Goal: Task Accomplishment & Management: Manage account settings

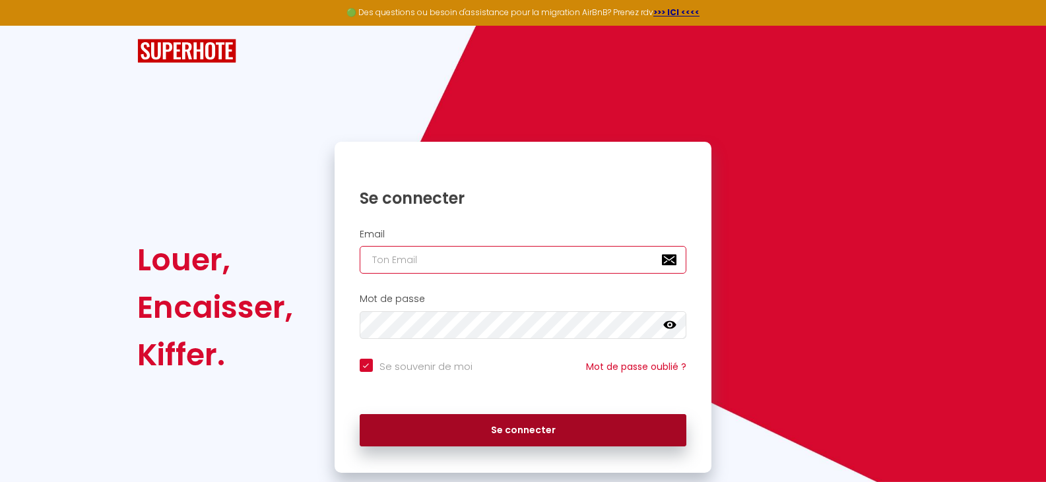
type input "[EMAIL_ADDRESS][DOMAIN_NAME]"
click at [501, 441] on button "Se connecter" at bounding box center [523, 430] width 327 height 33
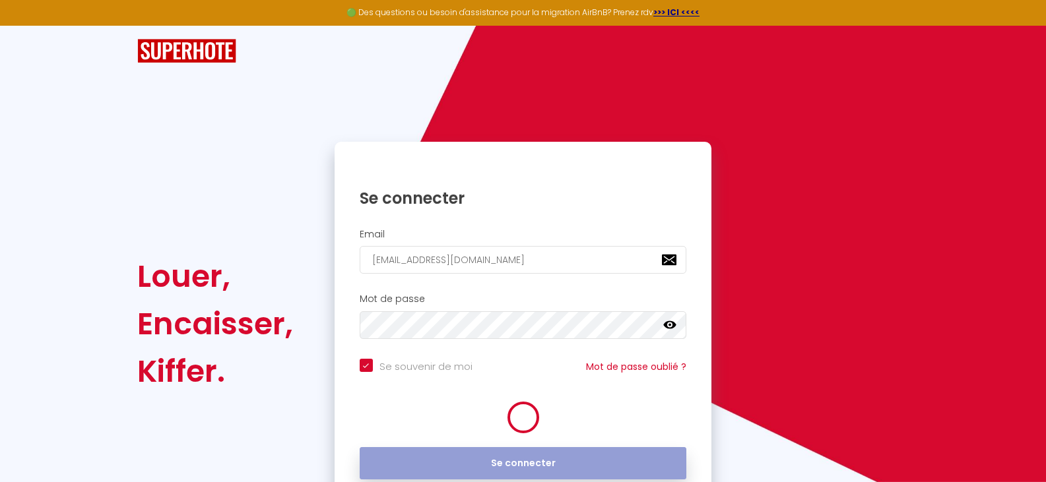
checkbox input "true"
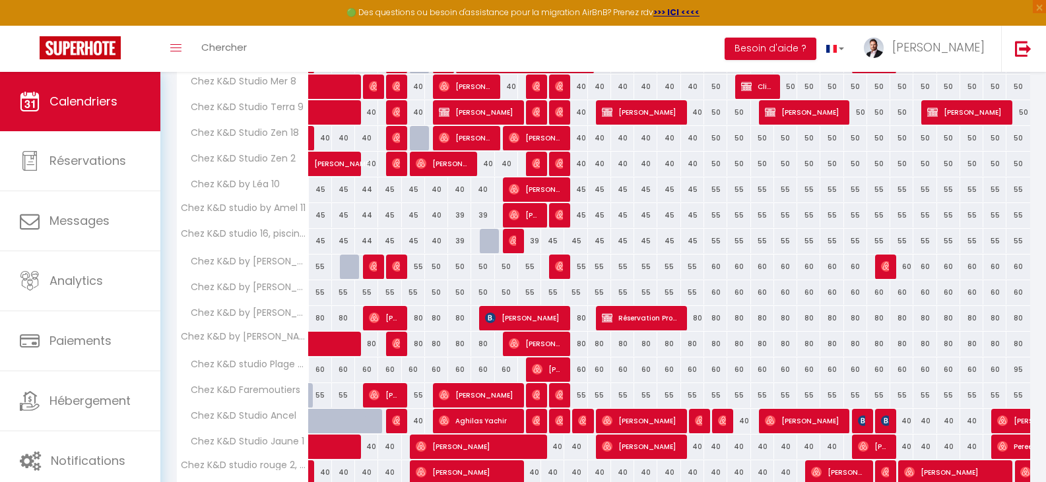
scroll to position [253, 0]
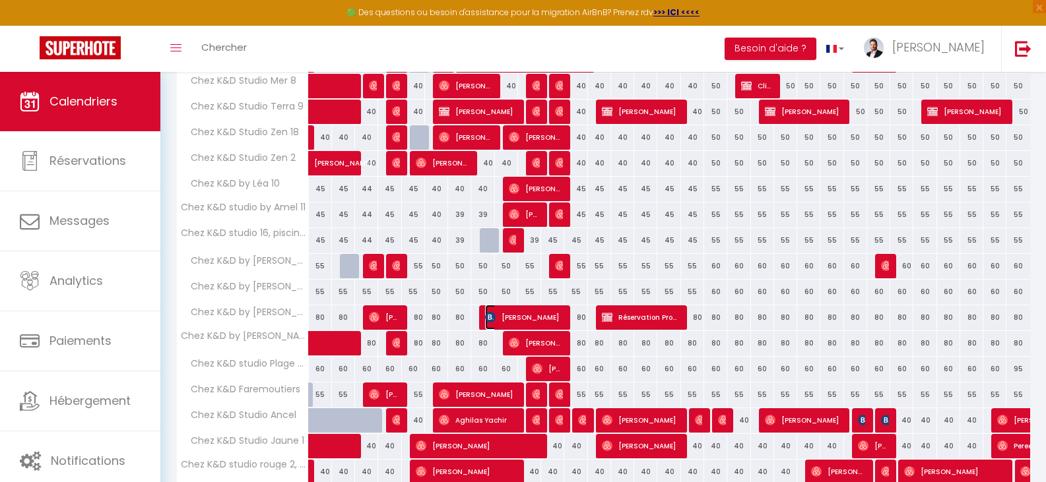
click at [524, 309] on span "[PERSON_NAME]" at bounding box center [523, 317] width 77 height 25
select select "OK"
select select "KO"
select select "0"
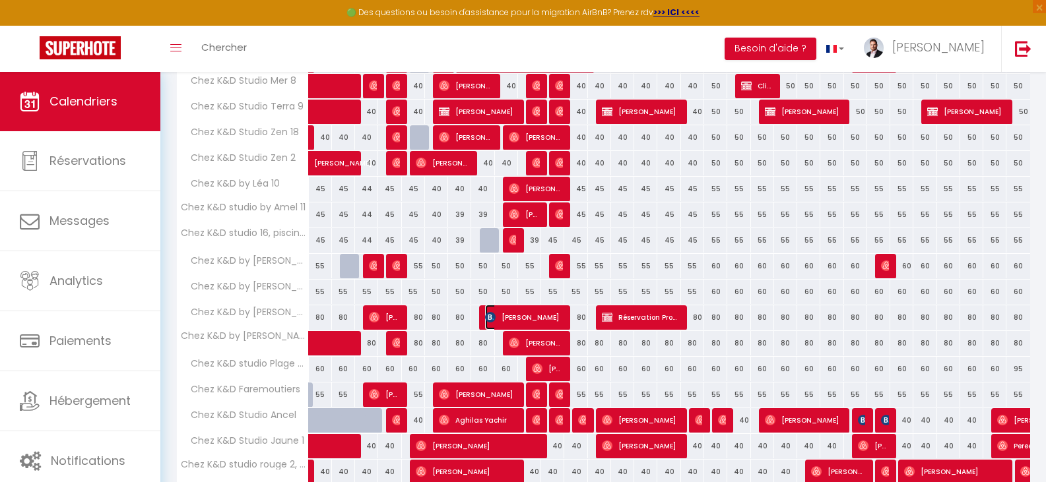
select select "1"
select select
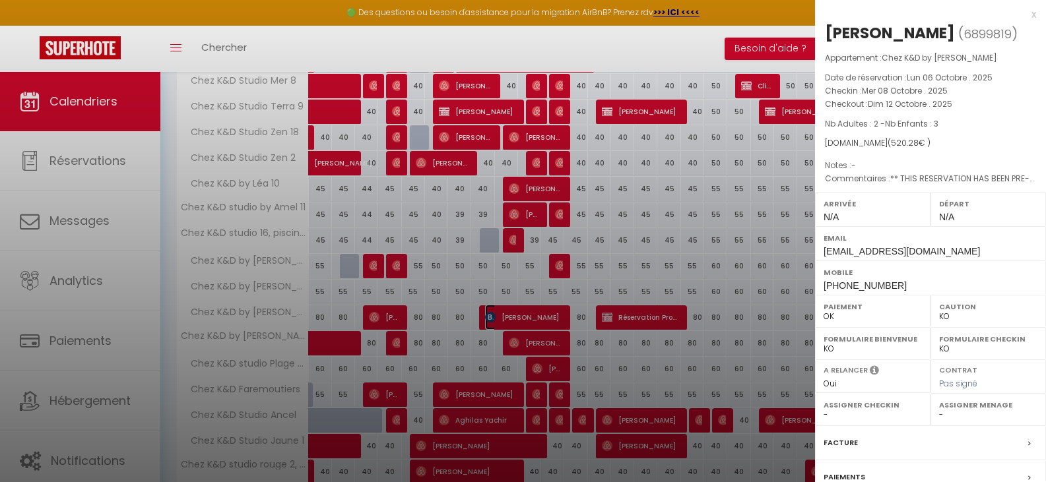
scroll to position [133, 0]
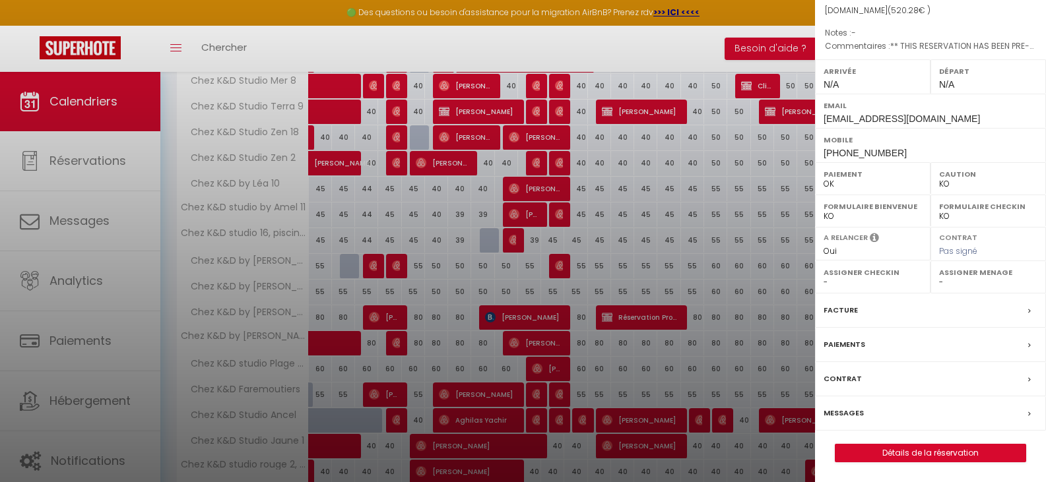
click at [838, 309] on label "Facture" at bounding box center [840, 310] width 34 height 14
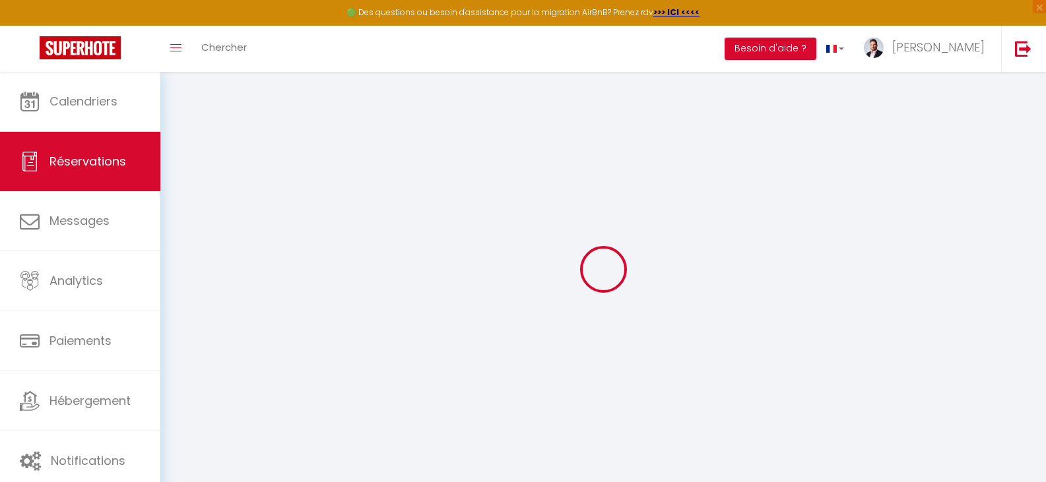
select select "cleaning"
select select "taxes"
select select
checkbox input "false"
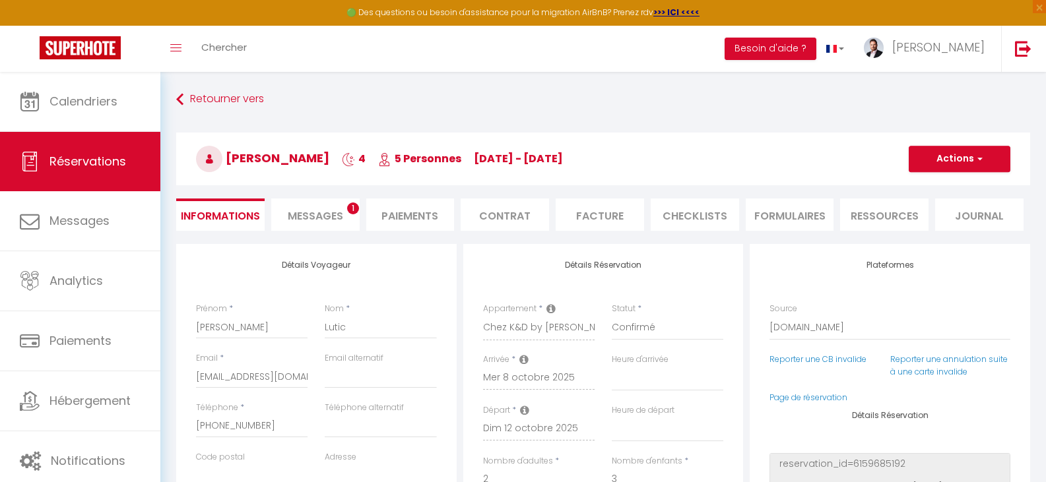
select select
checkbox input "false"
type textarea "** THIS RESERVATION HAS BEEN PRE-PAID ** BOOKING NOTE : Payment charge is EUR 7…"
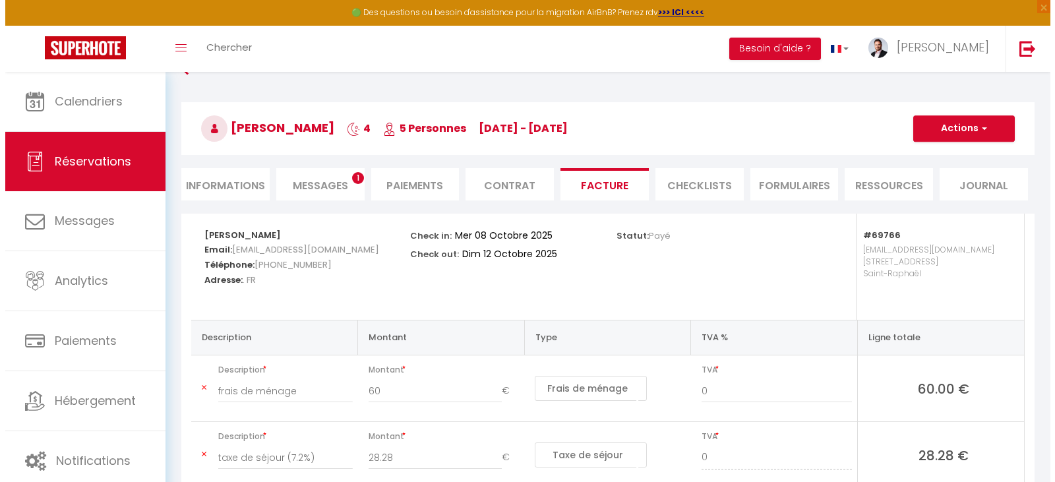
scroll to position [27, 0]
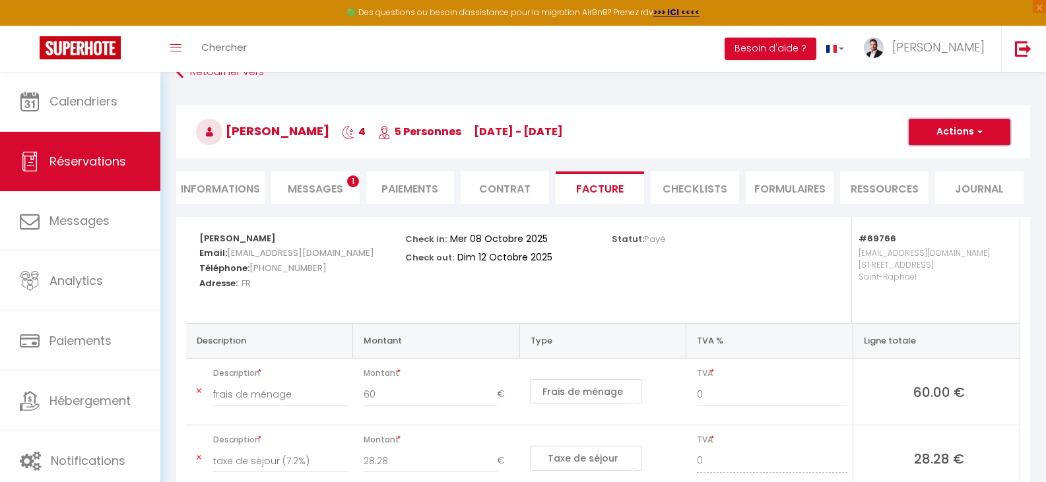
click at [997, 129] on button "Actions" at bounding box center [959, 132] width 102 height 26
click at [941, 197] on link "Envoyer la facture" at bounding box center [949, 195] width 111 height 17
type input "[EMAIL_ADDRESS][DOMAIN_NAME]"
select select "fr"
type input "Votre facture 6899819 - Chez K&D by [PERSON_NAME]"
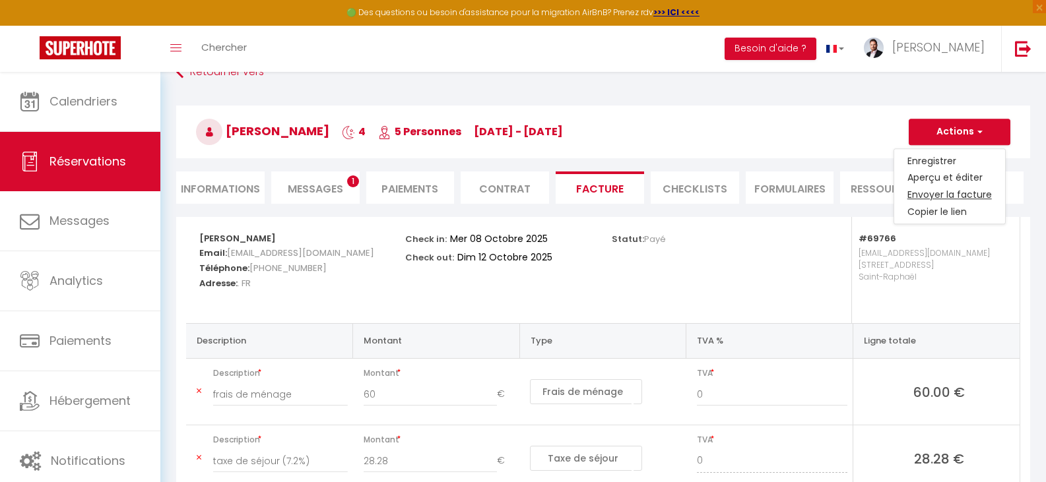
type textarea "Bonjour, Voici le lien pour télécharger votre facture : [URL][DOMAIN_NAME] Déta…"
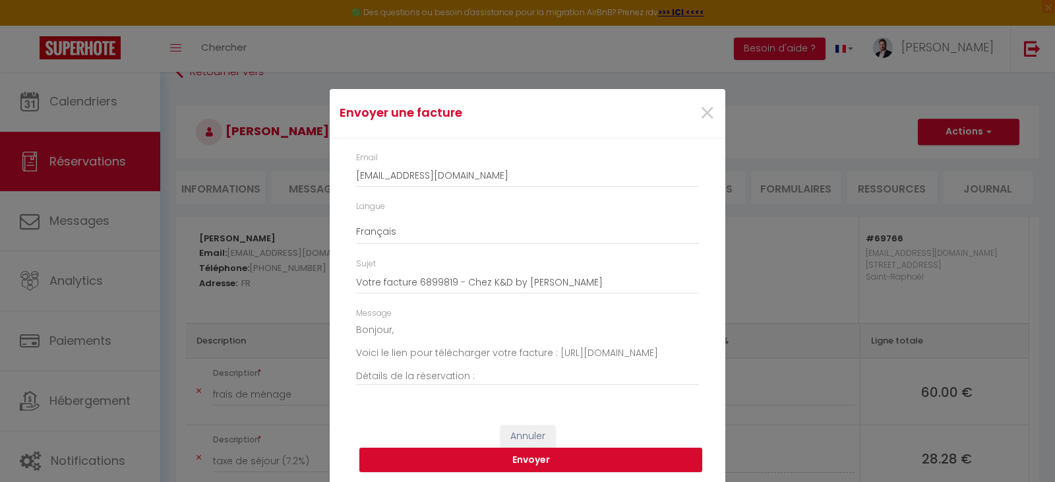
scroll to position [3, 0]
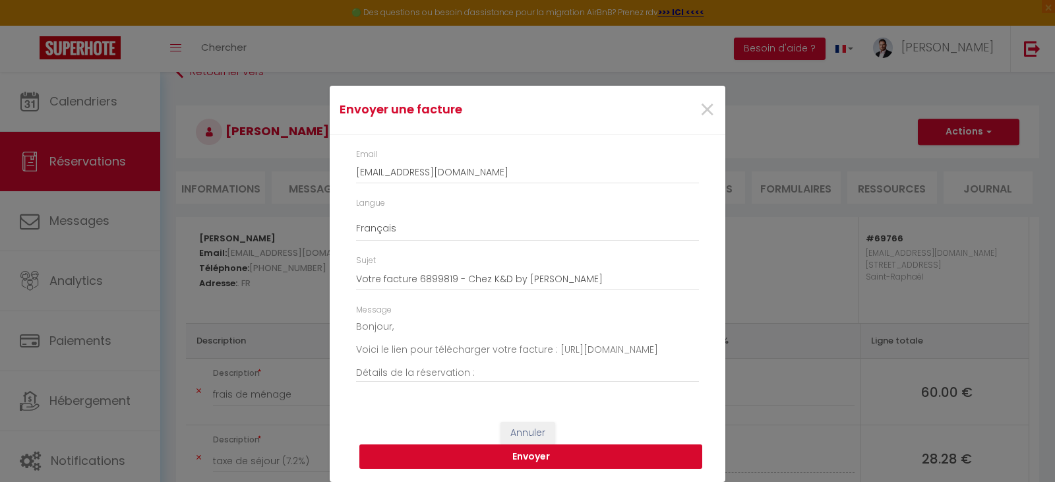
click at [518, 458] on button "Envoyer" at bounding box center [531, 457] width 343 height 25
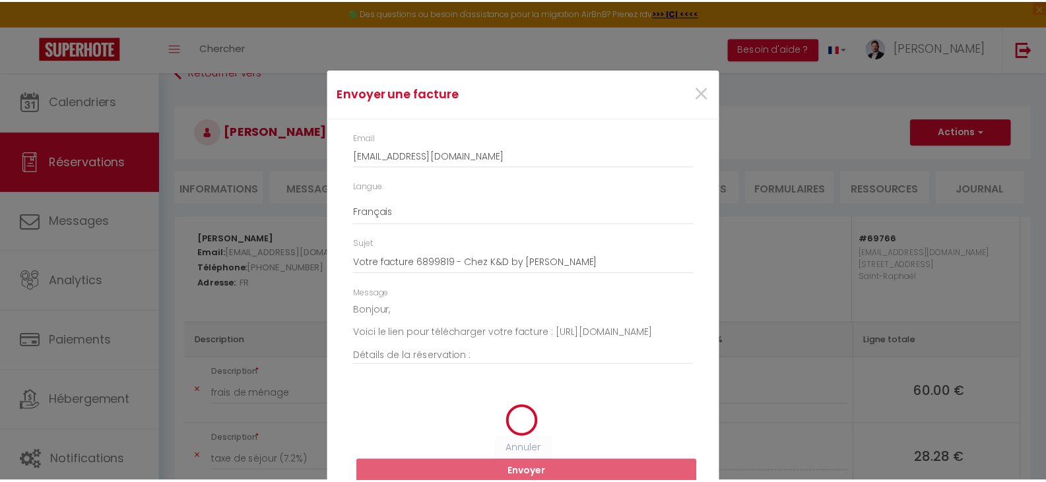
scroll to position [0, 0]
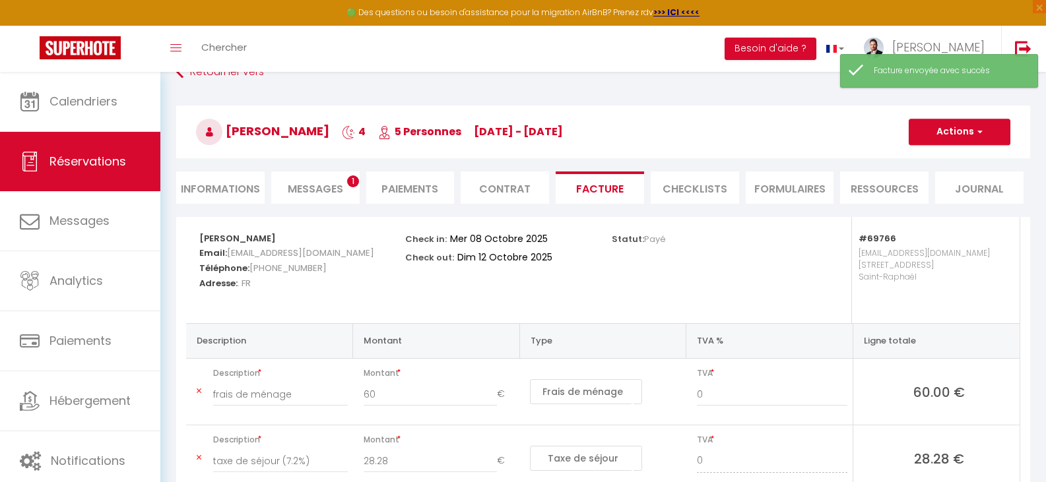
click at [328, 188] on span "Messages" at bounding box center [315, 188] width 55 height 15
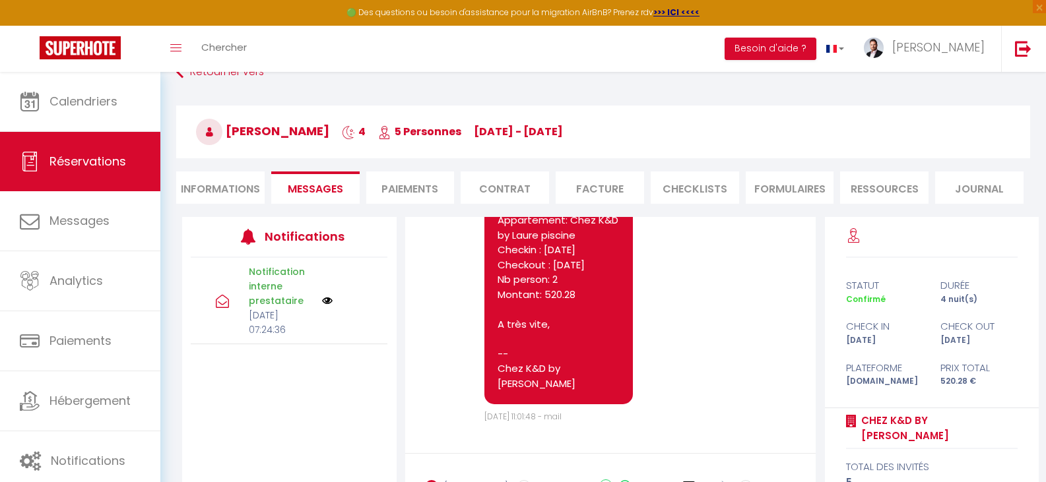
scroll to position [3665, 0]
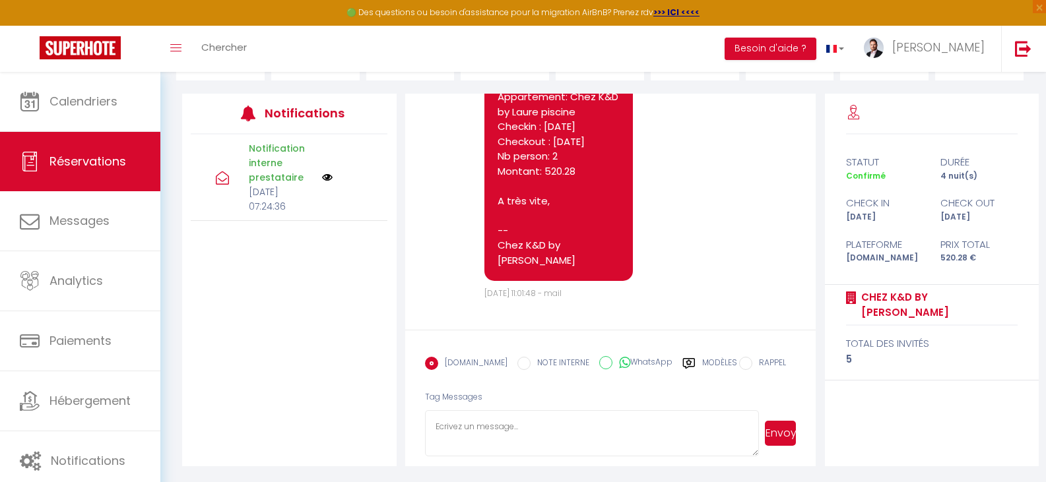
click at [534, 429] on textarea at bounding box center [592, 433] width 334 height 46
type textarea "essayons ici :)"
click at [785, 430] on button "Envoyer" at bounding box center [781, 433] width 32 height 25
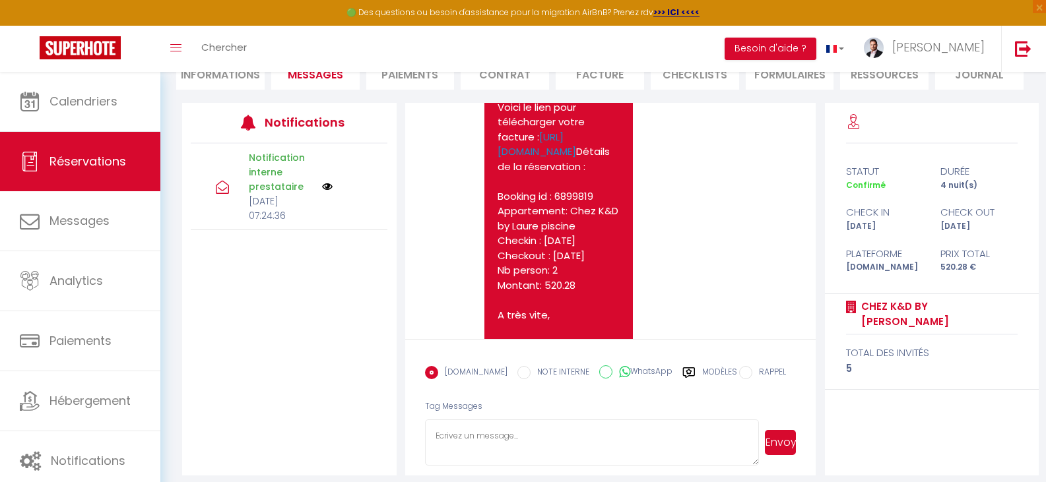
scroll to position [3739, 0]
